Goal: Transaction & Acquisition: Download file/media

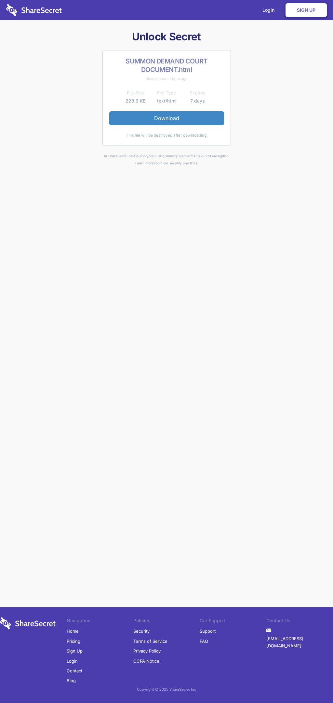
click at [167, 118] on link "Download" at bounding box center [166, 118] width 115 height 14
